Goal: Task Accomplishment & Management: Manage account settings

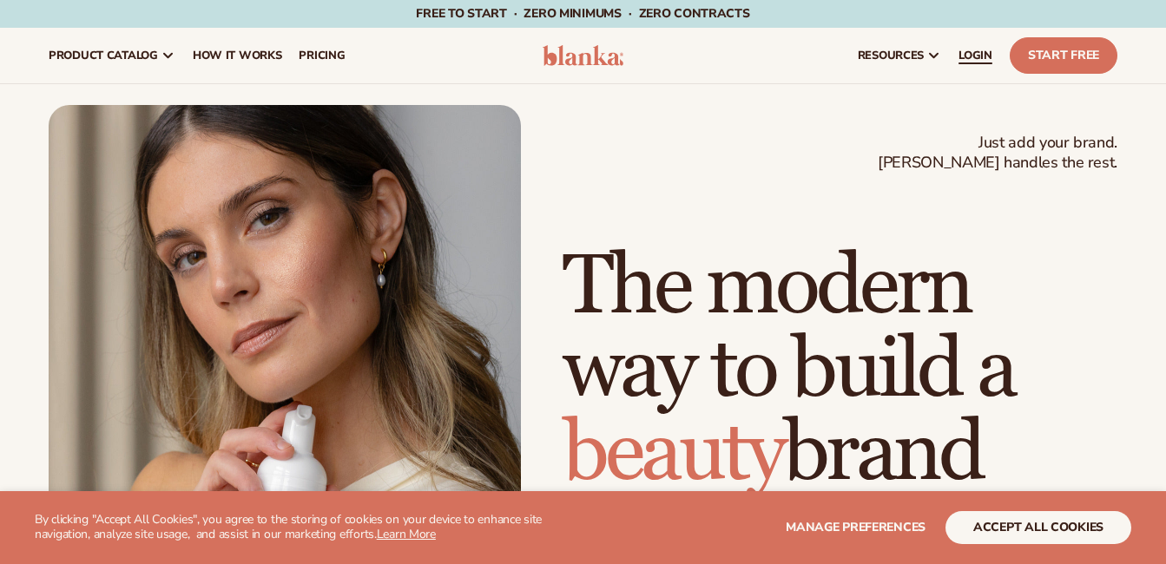
click at [977, 58] on span "LOGIN" at bounding box center [975, 56] width 34 height 14
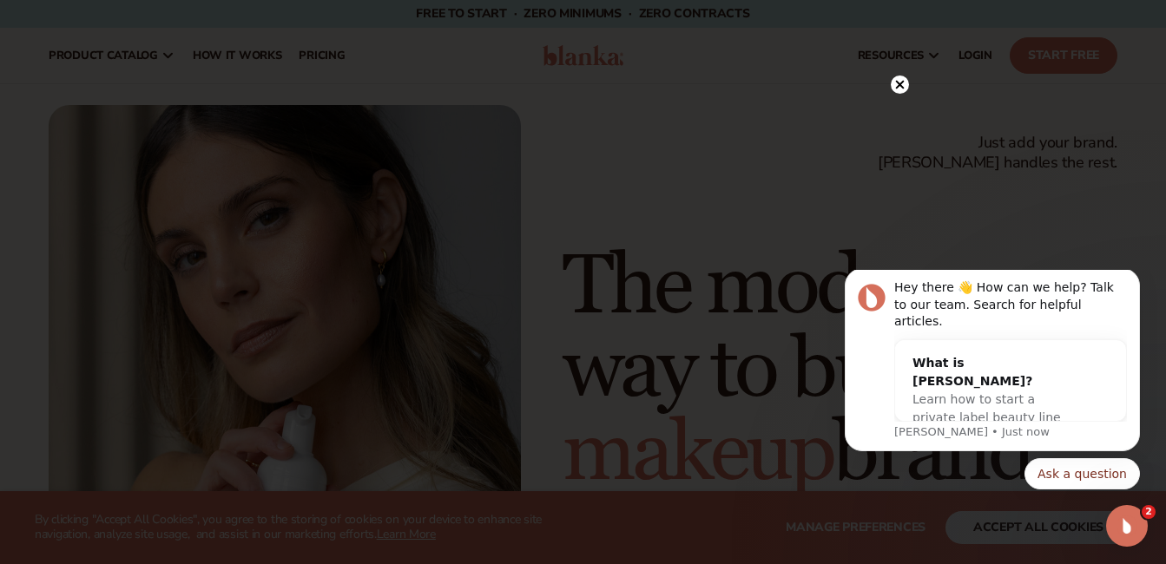
click at [899, 83] on icon at bounding box center [899, 84] width 9 height 9
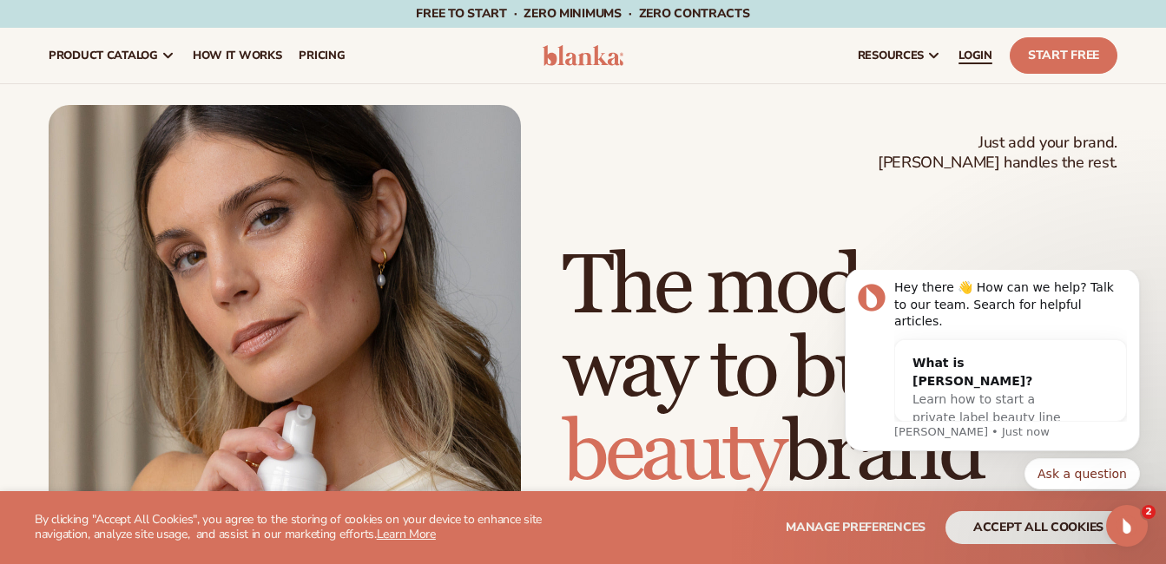
click at [971, 51] on span "LOGIN" at bounding box center [975, 56] width 34 height 14
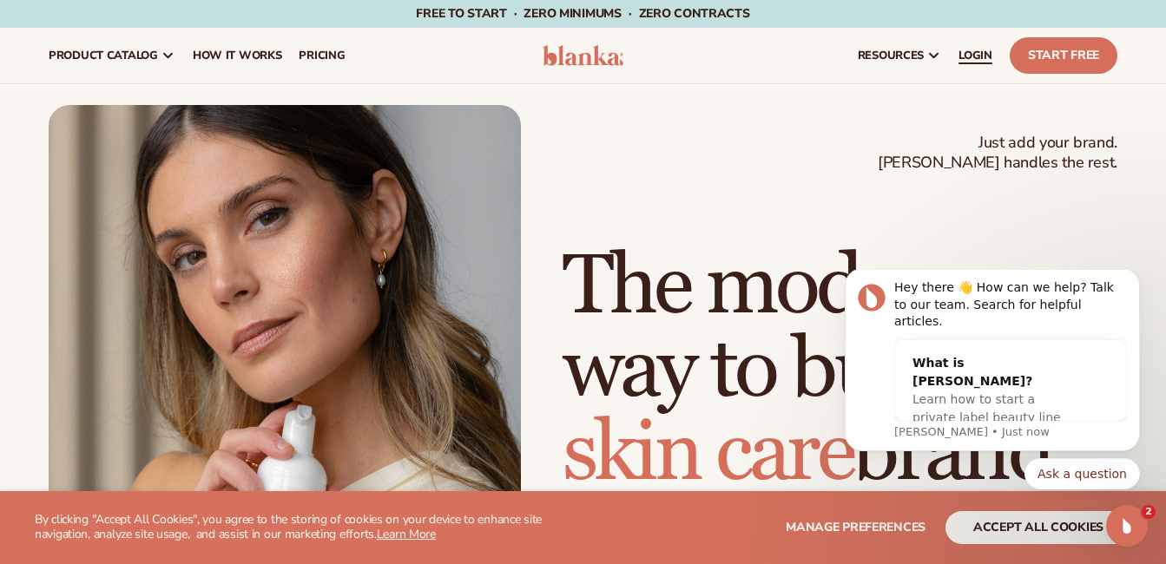
click at [965, 56] on span "LOGIN" at bounding box center [975, 56] width 34 height 14
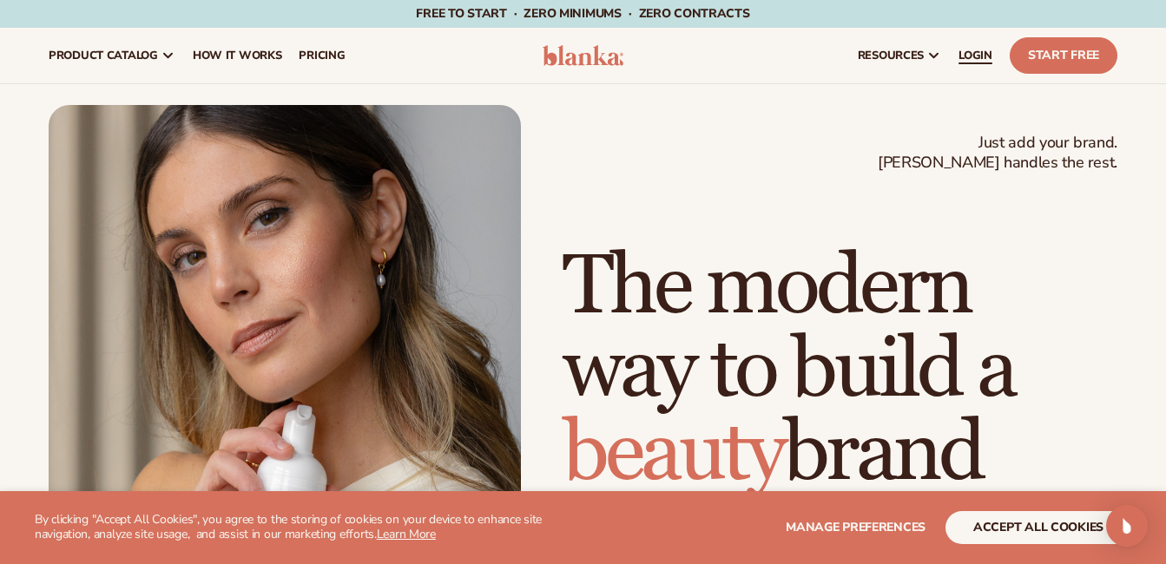
click at [975, 57] on span "LOGIN" at bounding box center [975, 56] width 34 height 14
